Goal: Browse casually

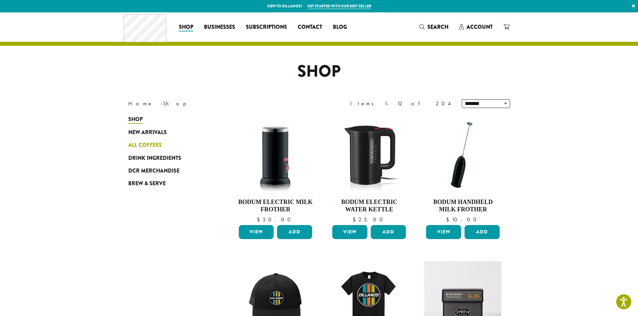
click at [140, 145] on span "All Coffees" at bounding box center [144, 145] width 33 height 8
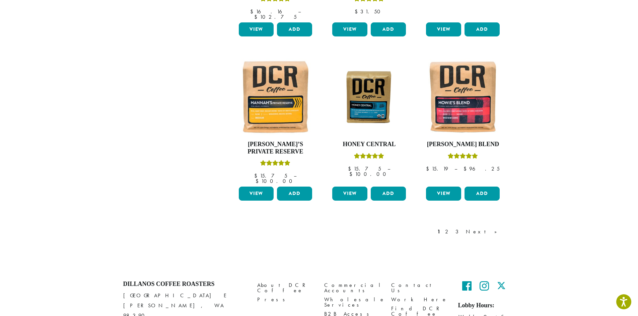
scroll to position [530, 0]
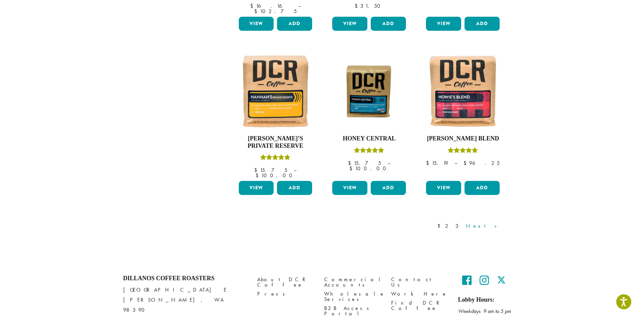
click at [493, 222] on link "Next »" at bounding box center [483, 226] width 39 height 8
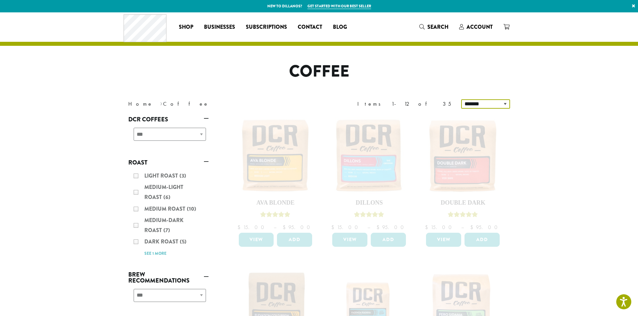
click at [506, 103] on select "**********" at bounding box center [485, 103] width 49 height 9
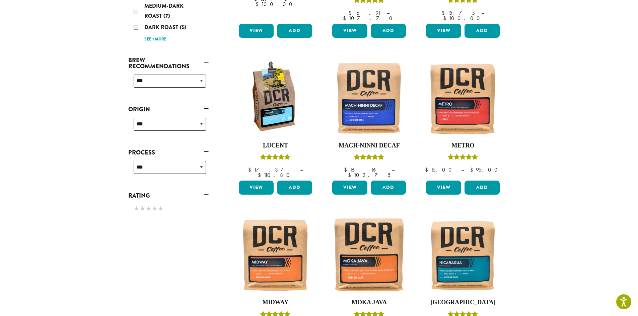
scroll to position [219, 0]
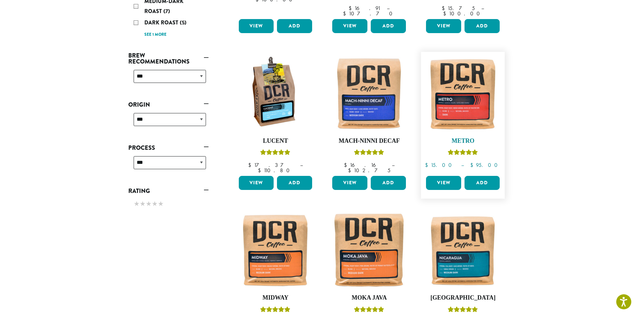
click at [465, 102] on img at bounding box center [462, 93] width 77 height 77
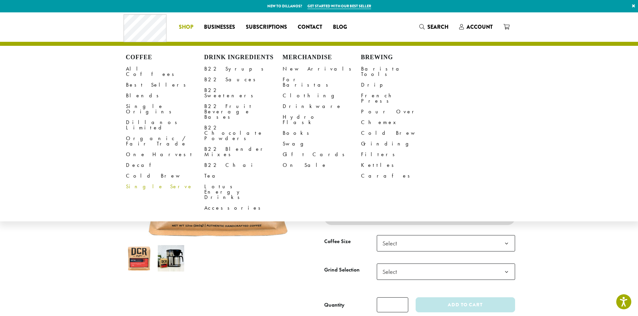
click at [134, 181] on link "Single Serve" at bounding box center [165, 186] width 78 height 11
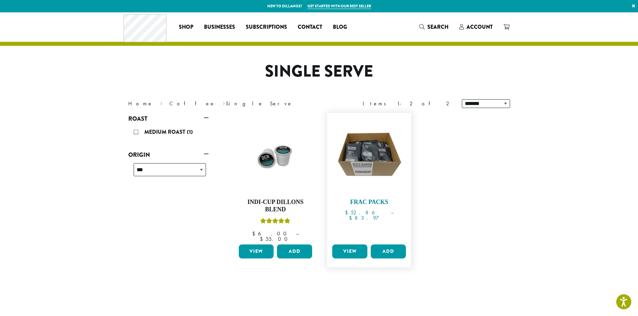
click at [369, 146] on img at bounding box center [369, 155] width 77 height 77
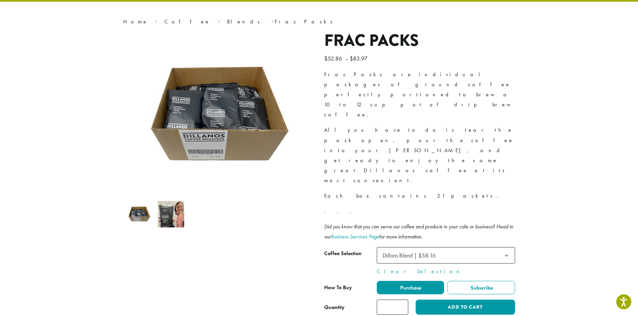
scroll to position [41, 0]
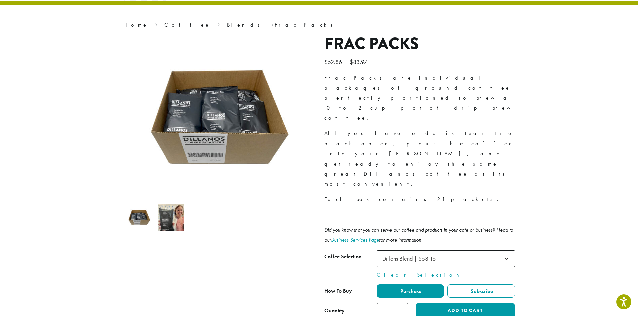
click at [354, 237] on link "Business Services Page" at bounding box center [355, 240] width 48 height 7
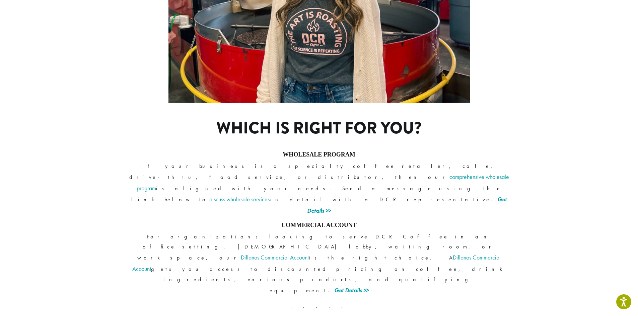
scroll to position [464, 0]
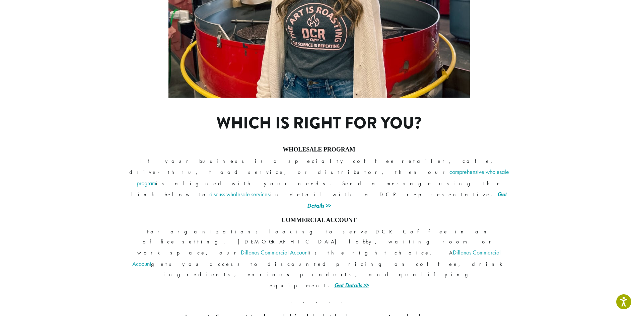
click at [369, 282] on link "Get Details >>" at bounding box center [351, 286] width 34 height 8
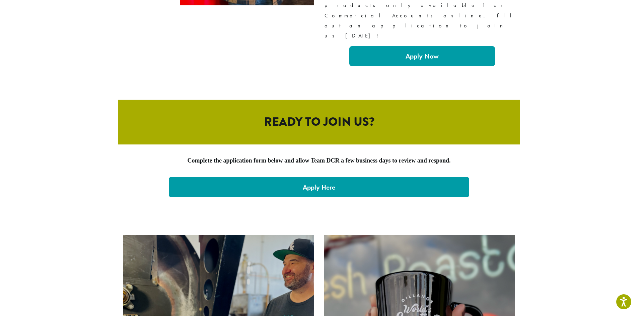
scroll to position [1320, 0]
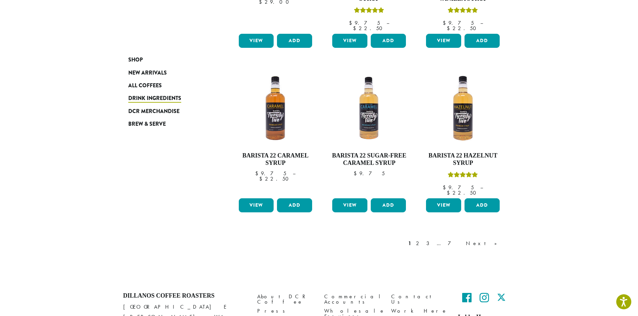
scroll to position [503, 0]
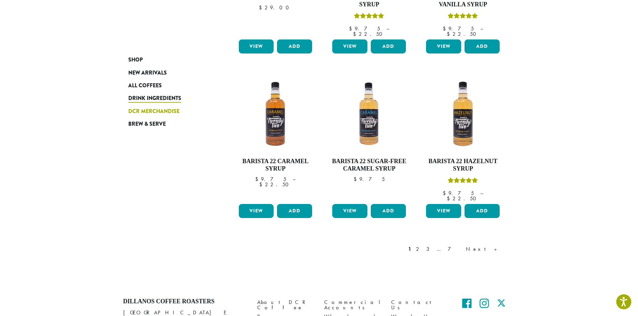
click at [149, 109] on span "DCR Merchandise" at bounding box center [153, 111] width 51 height 8
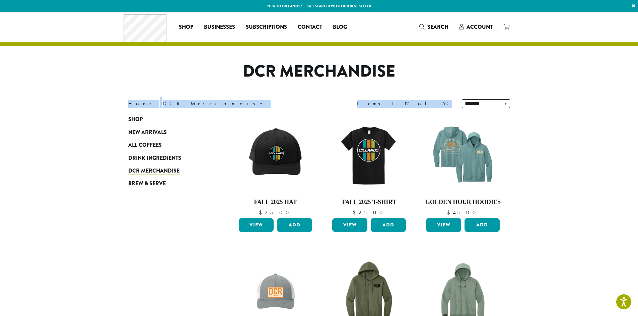
drag, startPoint x: 635, startPoint y: 63, endPoint x: 636, endPoint y: 97, distance: 34.2
click at [433, 102] on div "Items 1-12 of 50" at bounding box center [404, 104] width 95 height 8
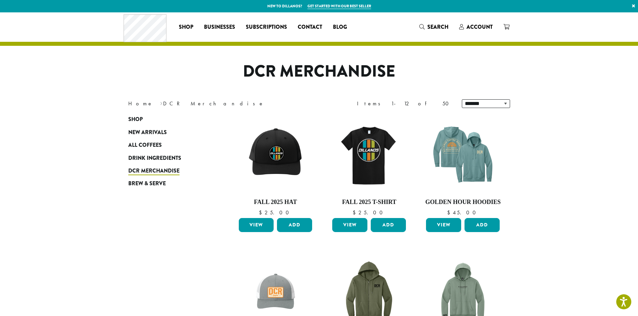
click at [439, 103] on div "Items 1-12 of 50" at bounding box center [404, 104] width 95 height 8
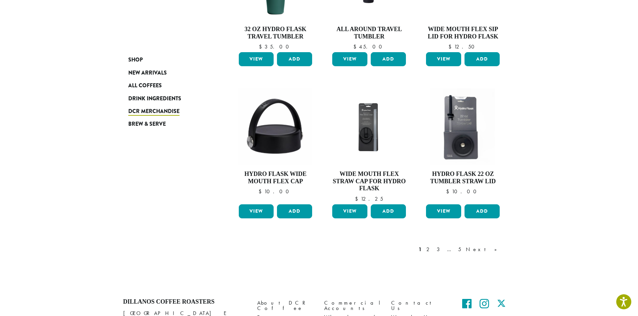
scroll to position [514, 0]
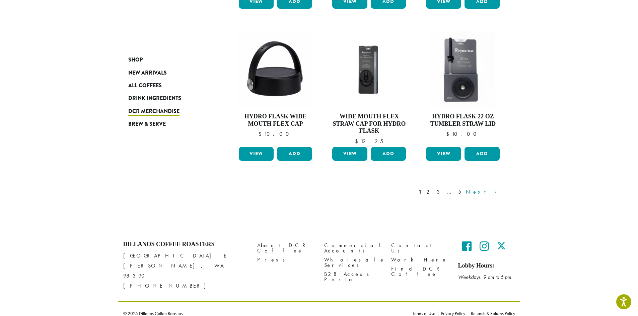
click at [492, 193] on link "Next »" at bounding box center [483, 192] width 39 height 8
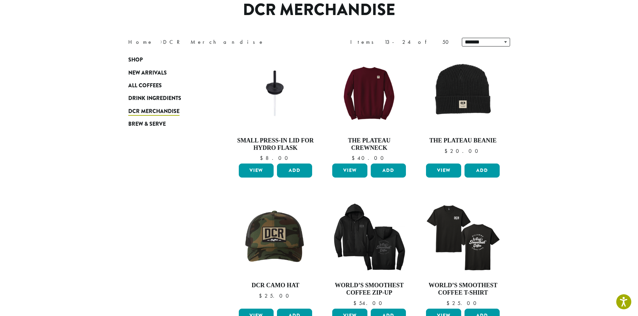
scroll to position [61, 0]
